Goal: Task Accomplishment & Management: Manage account settings

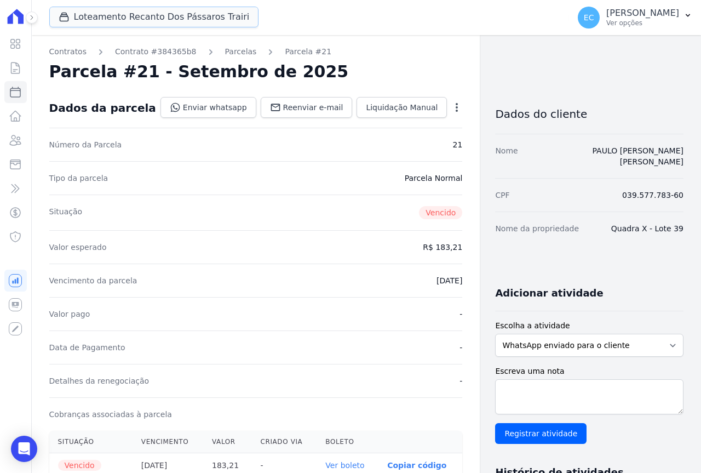
click at [109, 7] on button "Loteamento Recanto Dos Pássaros Trairi" at bounding box center [154, 17] width 210 height 21
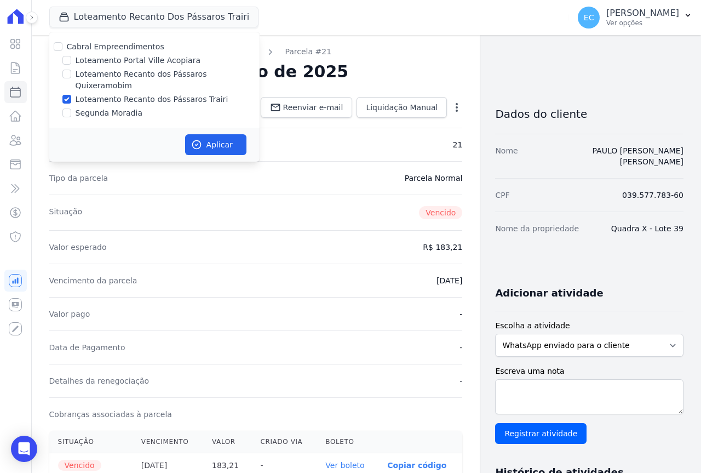
click at [123, 70] on label "Loteamento Recanto dos Pássaros Quixeramobim" at bounding box center [168, 79] width 184 height 23
click at [71, 70] on input "Loteamento Recanto dos Pássaros Quixeramobim" at bounding box center [66, 74] width 9 height 9
checkbox input "true"
click at [211, 134] on button "Aplicar" at bounding box center [215, 144] width 61 height 21
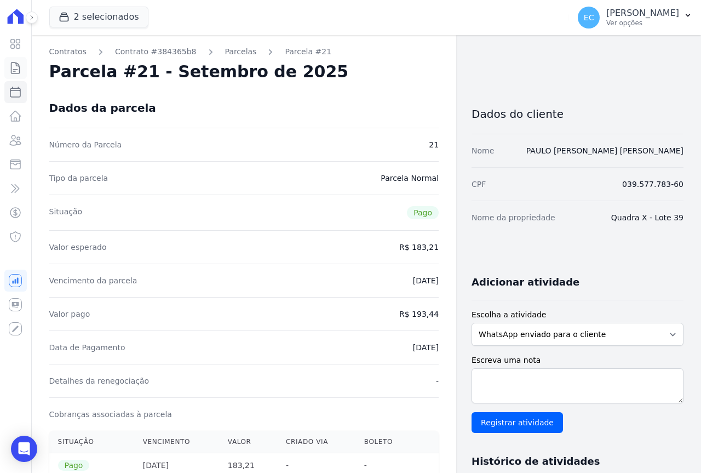
click at [20, 66] on icon at bounding box center [15, 67] width 13 height 13
click at [13, 68] on icon at bounding box center [15, 67] width 13 height 13
click at [13, 64] on icon at bounding box center [15, 67] width 13 height 13
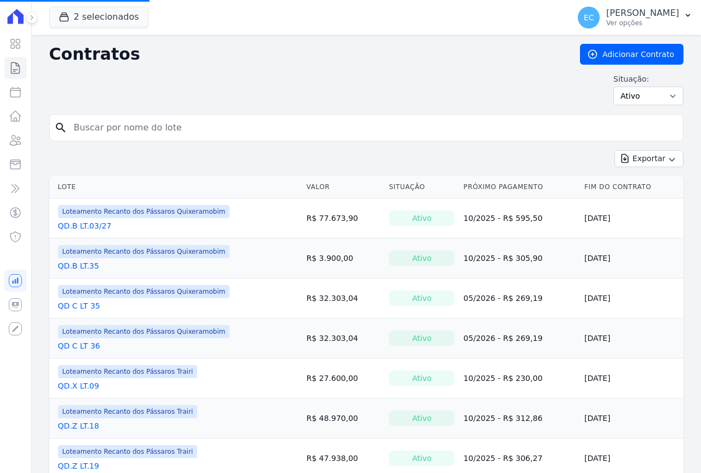
click at [154, 127] on input "search" at bounding box center [372, 128] width 611 height 22
type input "33"
click at [115, 129] on input "search" at bounding box center [372, 128] width 611 height 22
type input "33"
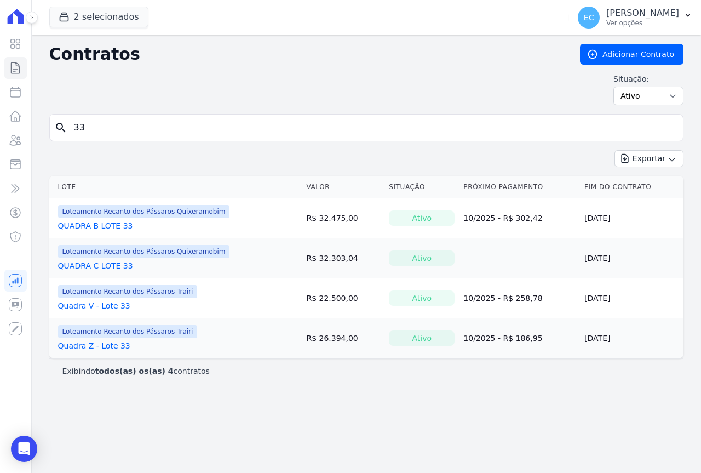
click at [110, 228] on link "QUADRA B LOTE 33" at bounding box center [95, 225] width 75 height 11
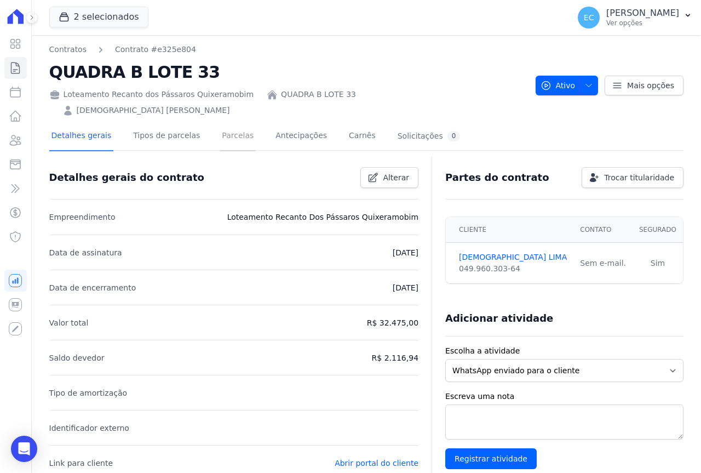
click at [230, 124] on link "Parcelas" at bounding box center [238, 136] width 36 height 29
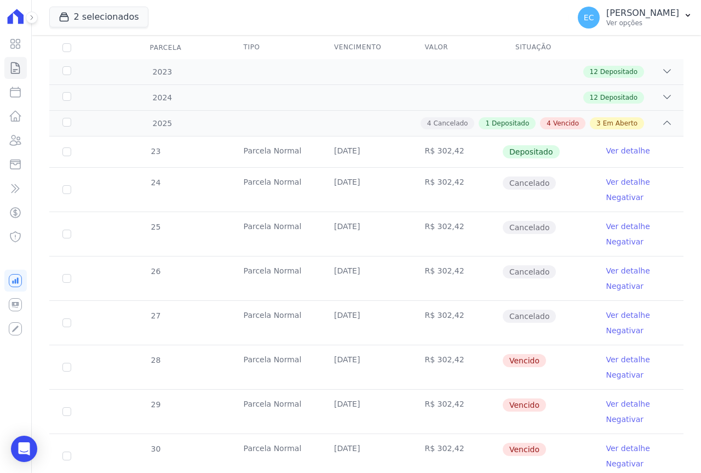
scroll to position [219, 0]
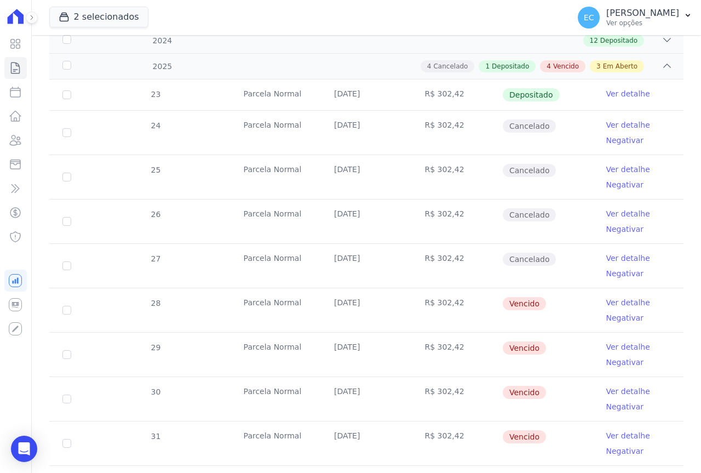
click at [614, 297] on link "Ver detalhe" at bounding box center [628, 302] width 44 height 11
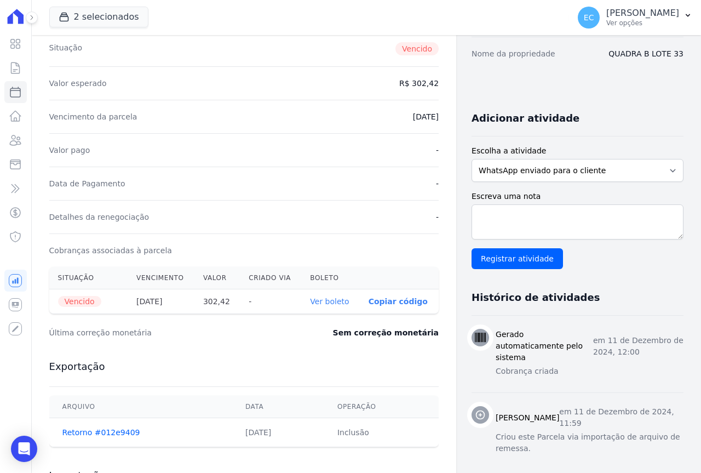
scroll to position [164, 0]
click at [333, 296] on link "Ver boleto" at bounding box center [329, 300] width 39 height 9
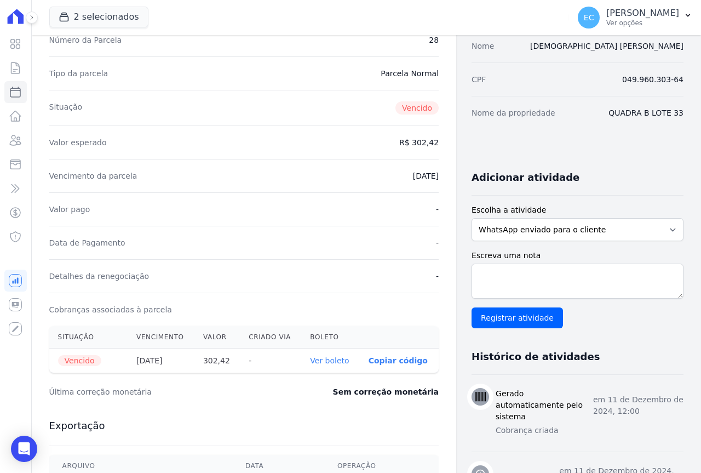
scroll to position [0, 0]
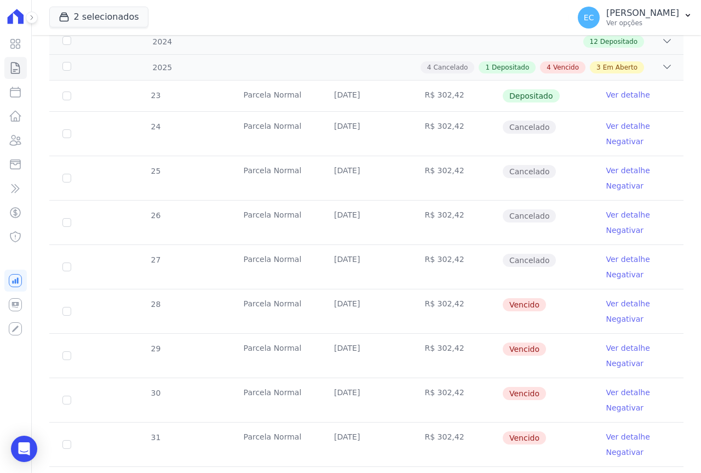
scroll to position [219, 0]
click at [610, 341] on link "Ver detalhe" at bounding box center [628, 346] width 44 height 11
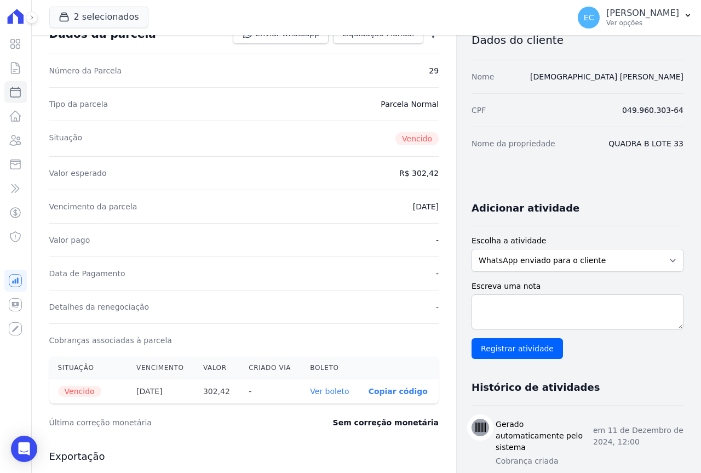
scroll to position [110, 0]
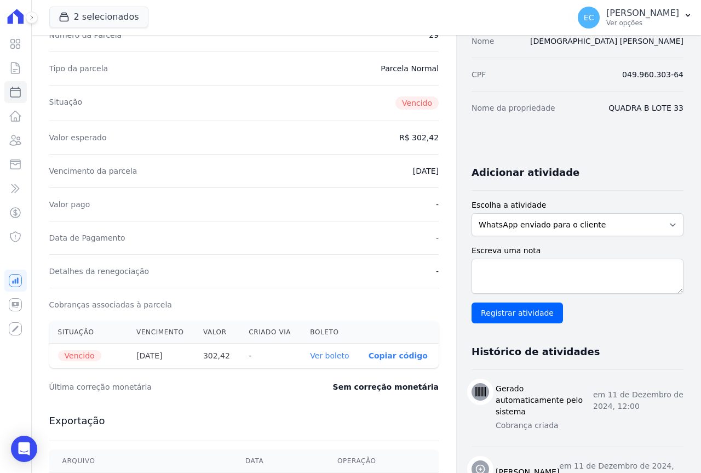
click at [325, 354] on link "Ver boleto" at bounding box center [329, 355] width 39 height 9
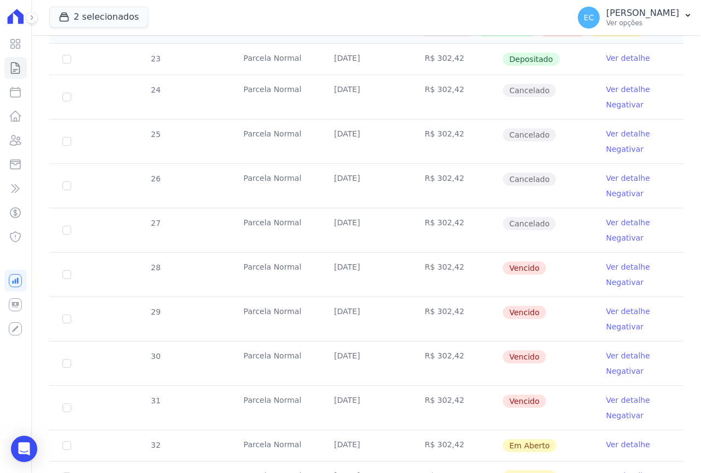
scroll to position [274, 0]
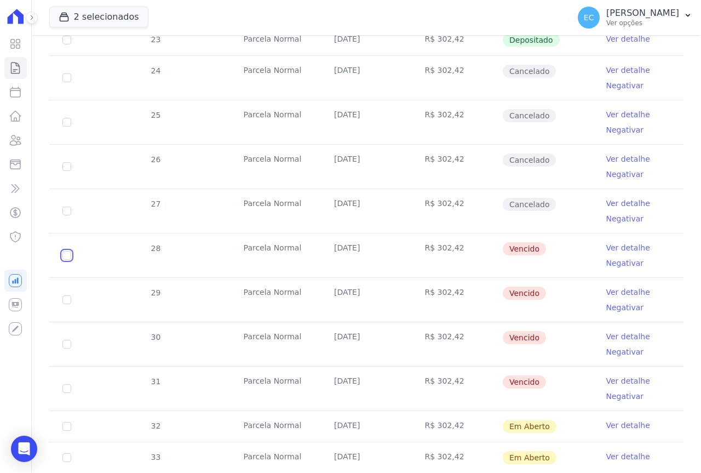
click at [66, 251] on input "checkbox" at bounding box center [66, 255] width 9 height 9
checkbox input "true"
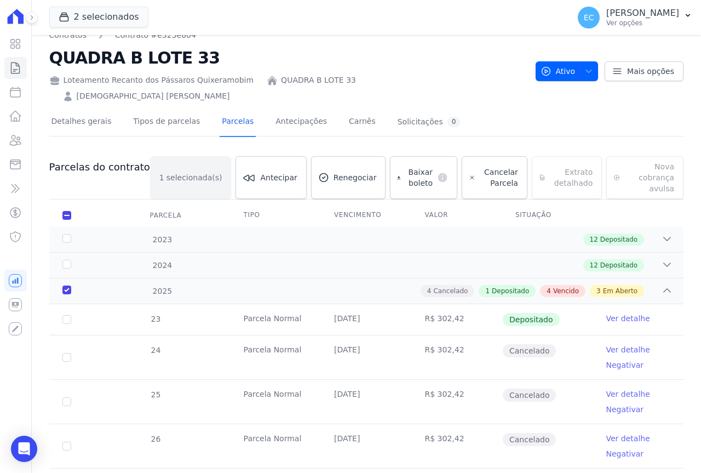
scroll to position [0, 0]
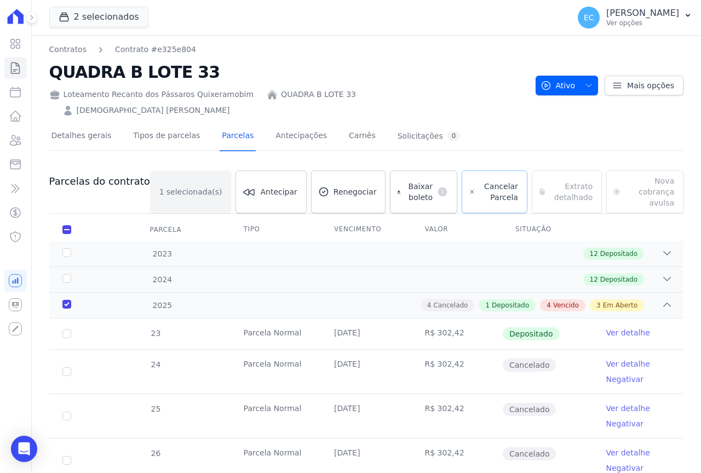
click at [480, 181] on span "Cancelar Parcela" at bounding box center [499, 192] width 38 height 22
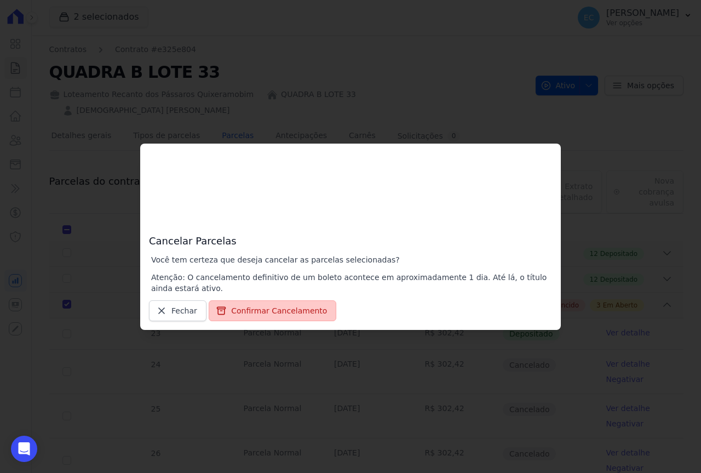
click at [249, 315] on button "Confirmar Cancelamento" at bounding box center [273, 310] width 128 height 21
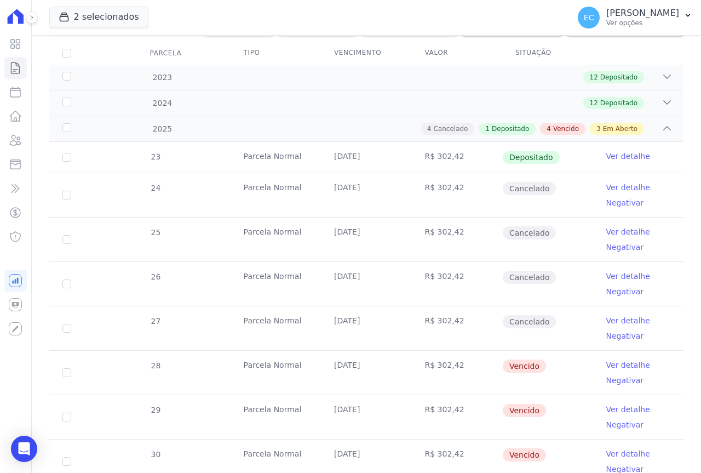
scroll to position [219, 0]
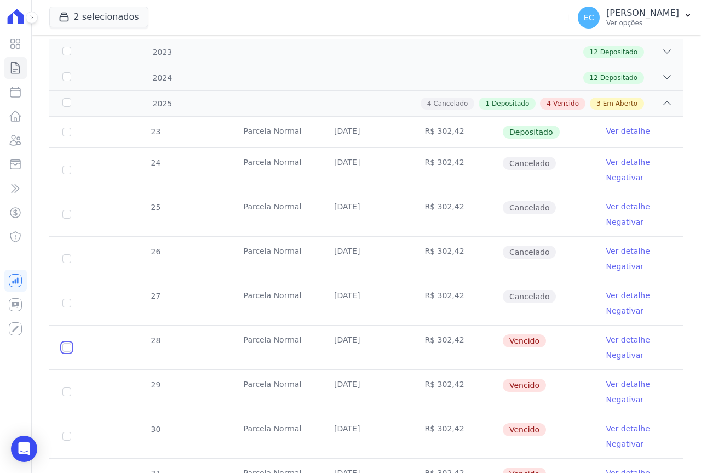
click at [66, 343] on input "checkbox" at bounding box center [66, 347] width 9 height 9
checkbox input "true"
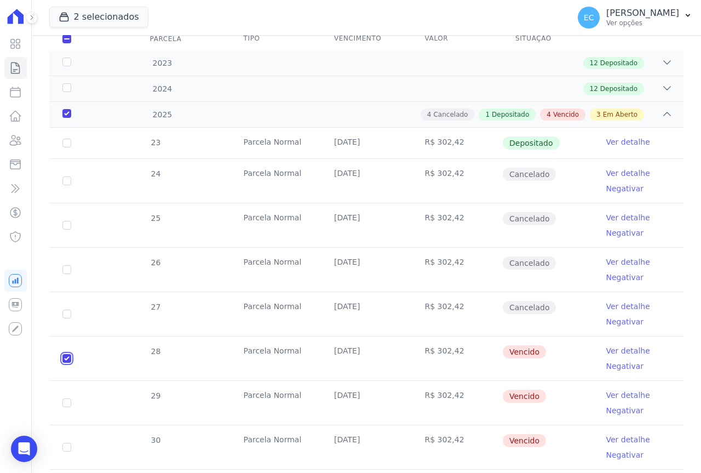
scroll to position [0, 0]
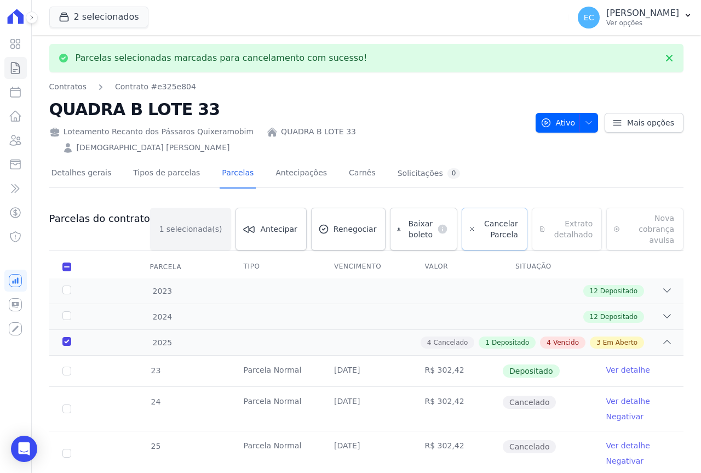
click at [480, 218] on span "Cancelar Parcela" at bounding box center [499, 229] width 38 height 22
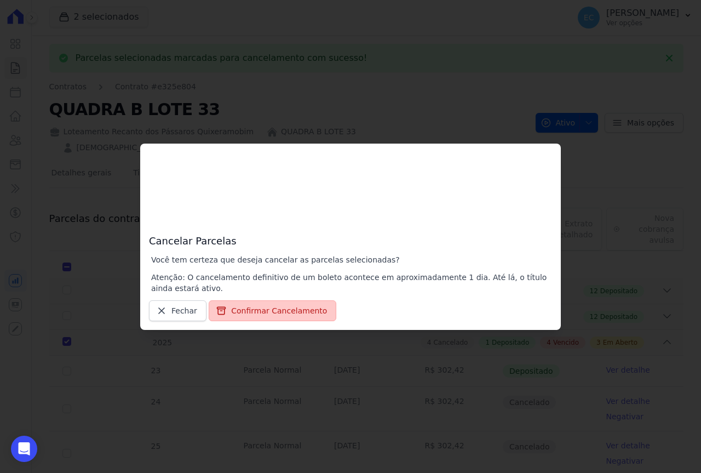
click at [291, 308] on button "Confirmar Cancelamento" at bounding box center [273, 310] width 128 height 21
